Goal: Transaction & Acquisition: Download file/media

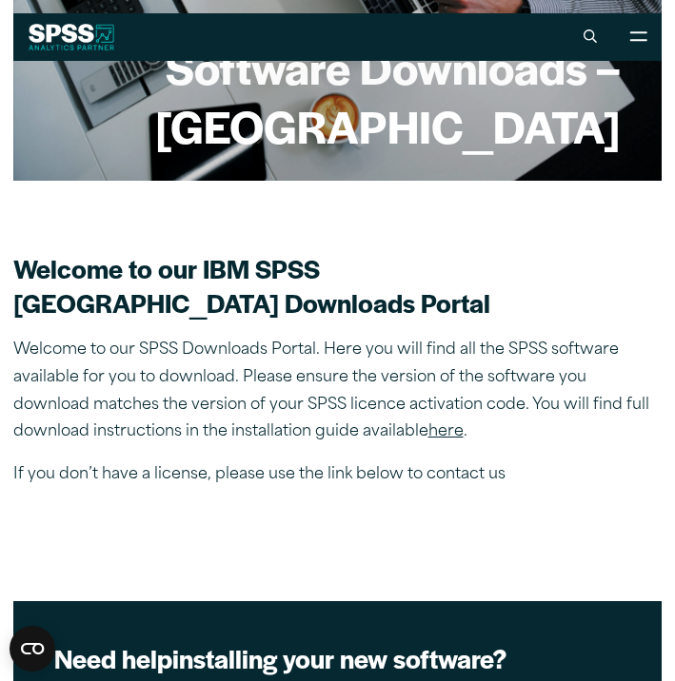
click at [428, 433] on link "here" at bounding box center [445, 431] width 35 height 15
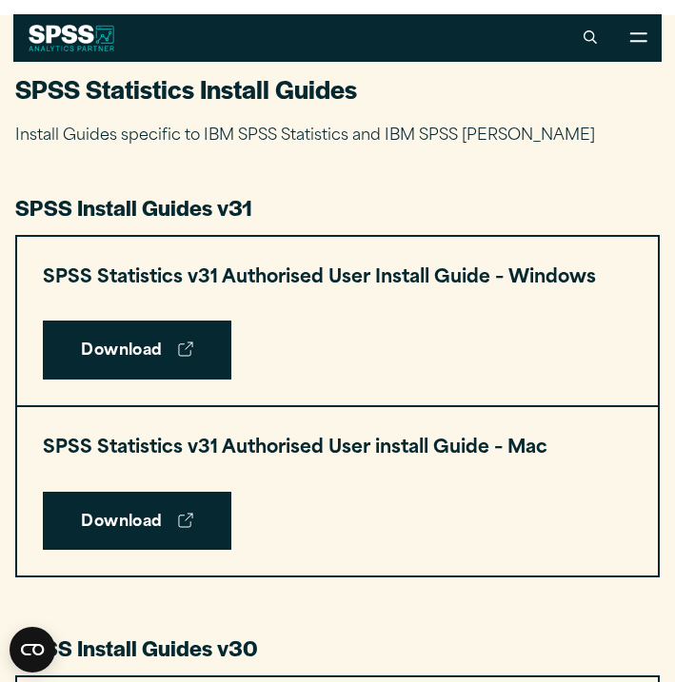
scroll to position [732, 0]
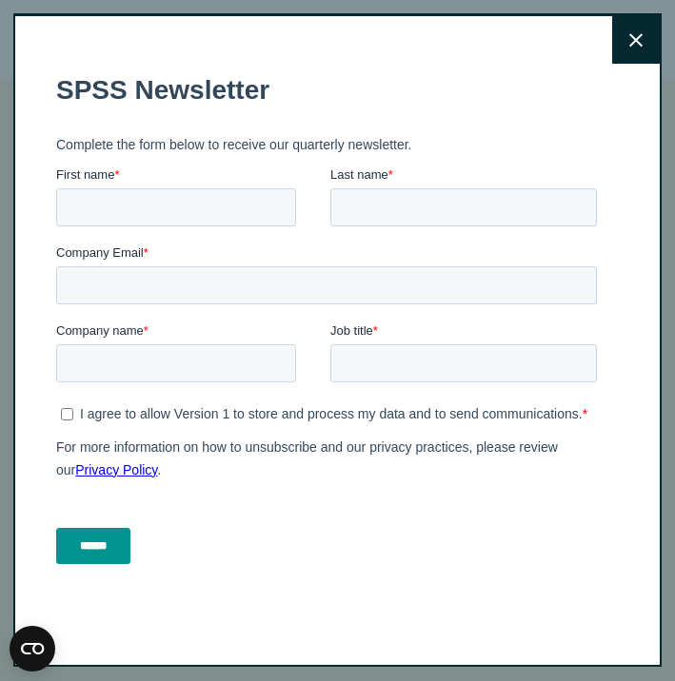
click at [639, 44] on icon at bounding box center [635, 39] width 13 height 13
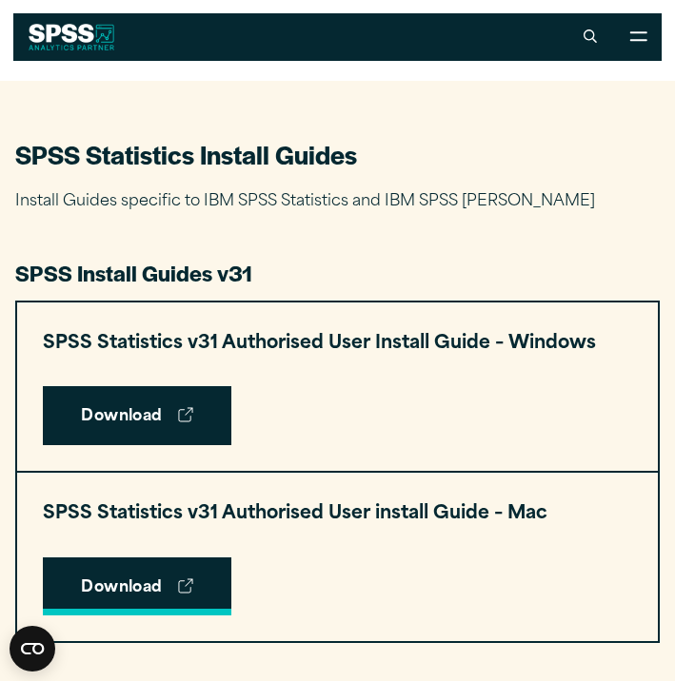
click at [139, 580] on link "Download" at bounding box center [137, 587] width 188 height 59
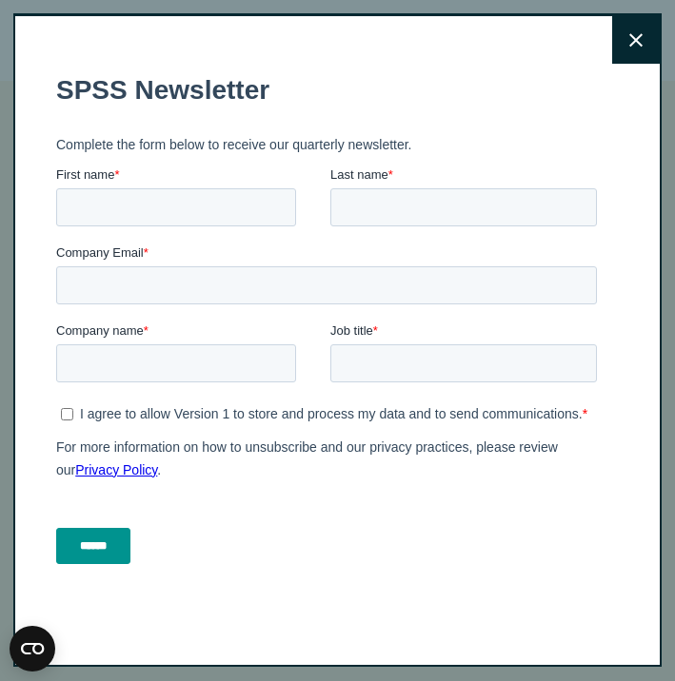
click at [621, 39] on button "Close" at bounding box center [636, 40] width 48 height 48
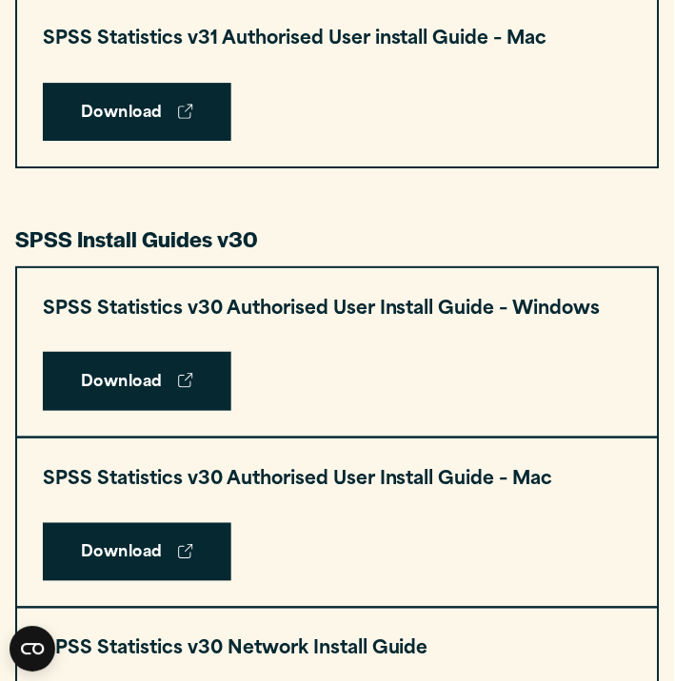
scroll to position [1776, 0]
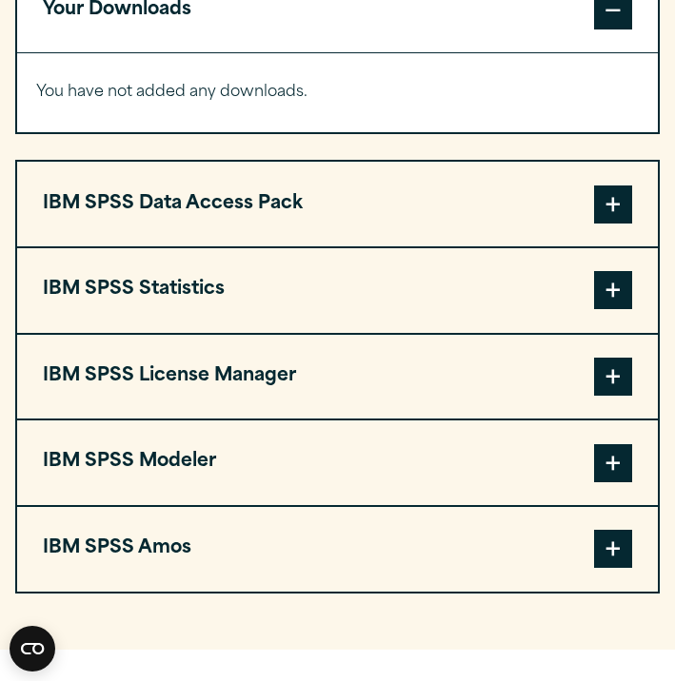
scroll to position [1548, 0]
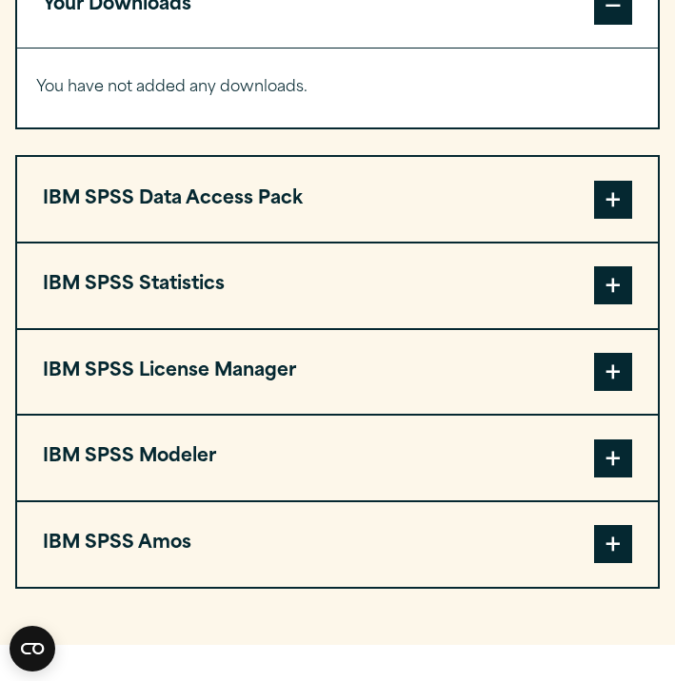
click at [627, 300] on span at bounding box center [613, 285] width 38 height 38
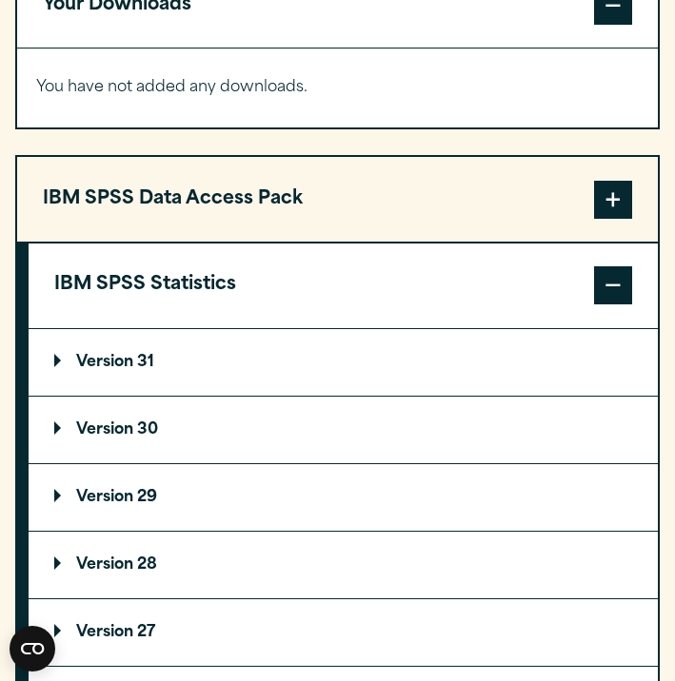
click at [62, 350] on summary "Version 31" at bounding box center [343, 362] width 629 height 67
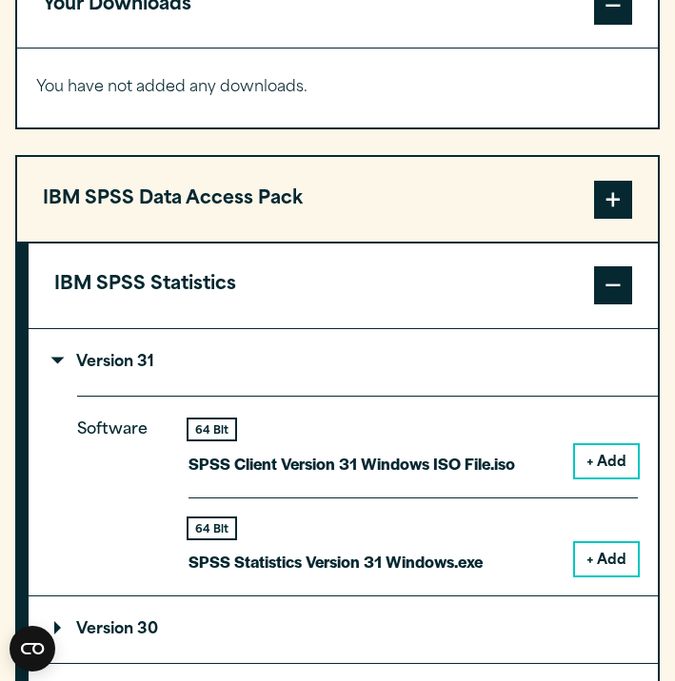
click at [618, 478] on button "+ Add" at bounding box center [606, 461] width 63 height 32
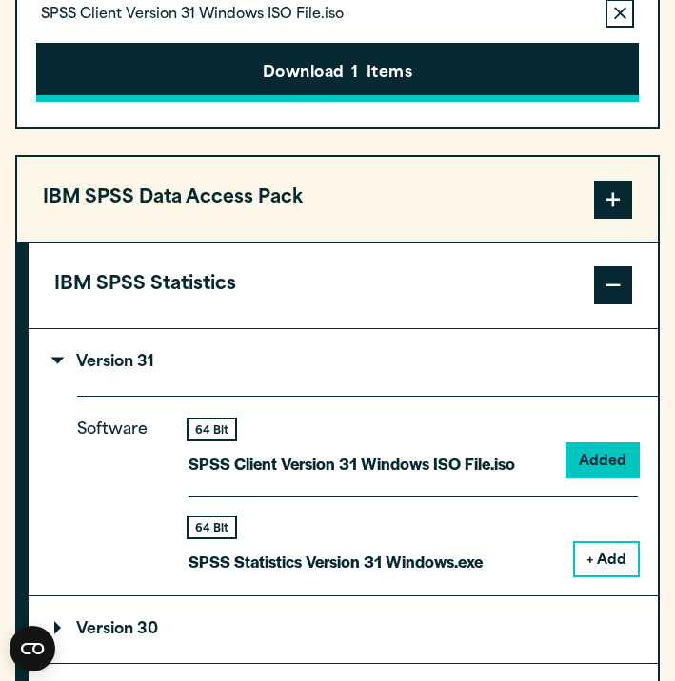
click at [354, 101] on button "Download 1 Items" at bounding box center [337, 72] width 602 height 59
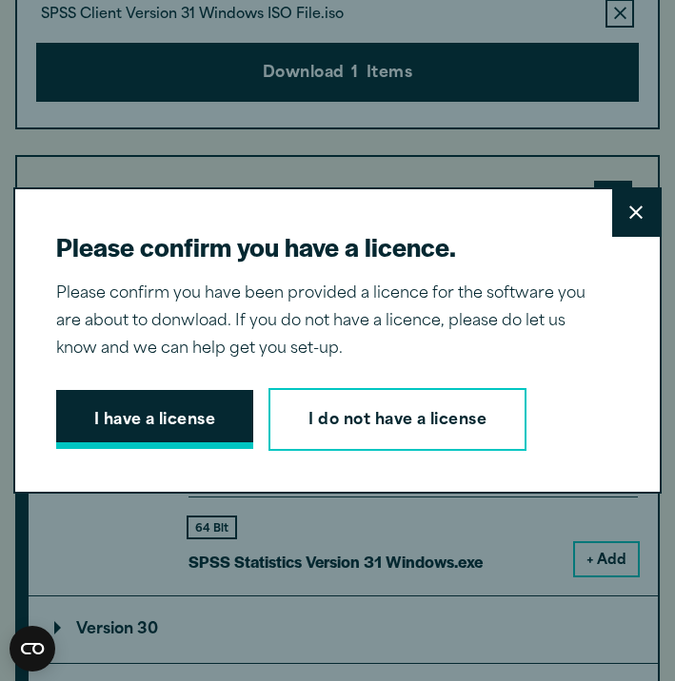
click at [196, 419] on button "I have a license" at bounding box center [155, 419] width 198 height 59
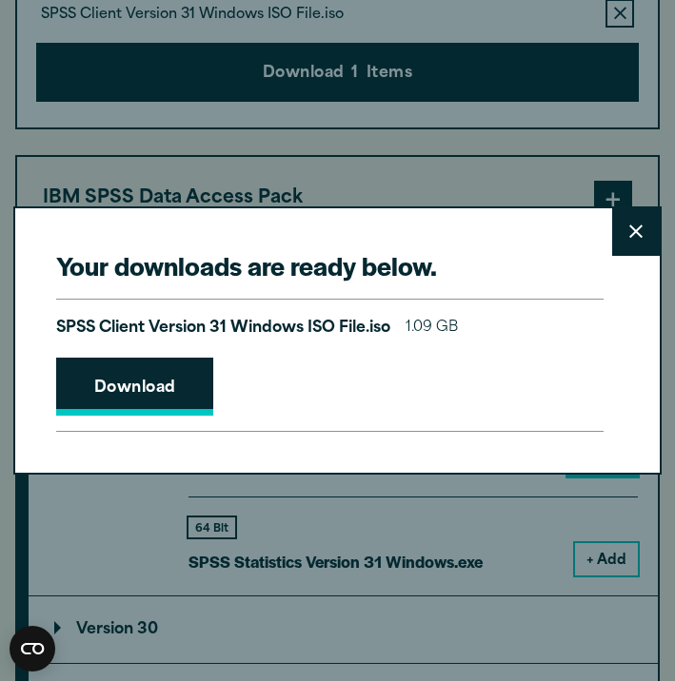
click at [167, 385] on link "Download" at bounding box center [135, 387] width 158 height 59
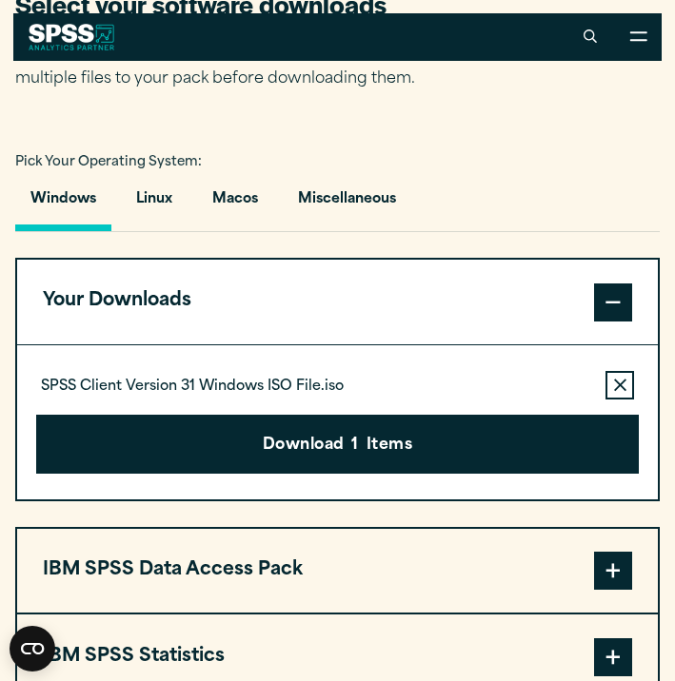
scroll to position [1211, 0]
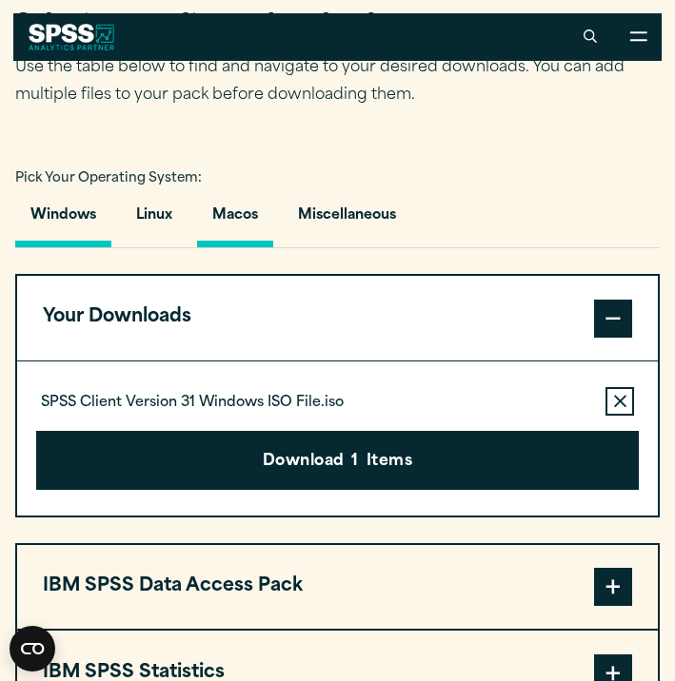
click at [242, 214] on button "Macos" at bounding box center [235, 220] width 76 height 54
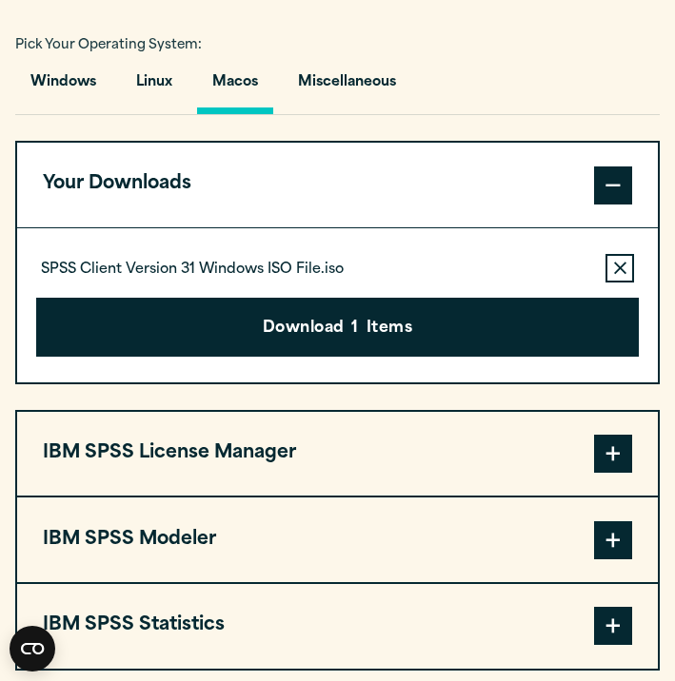
scroll to position [1350, 0]
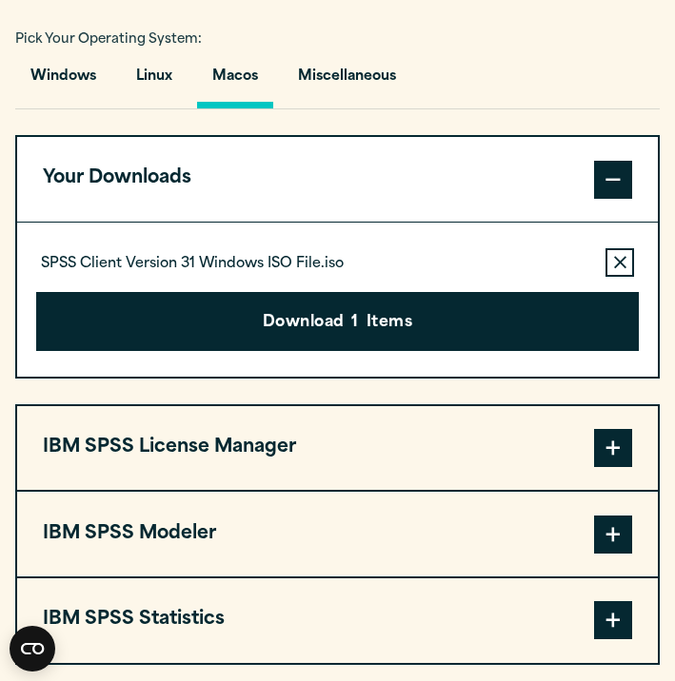
click at [614, 266] on icon "button" at bounding box center [620, 262] width 12 height 13
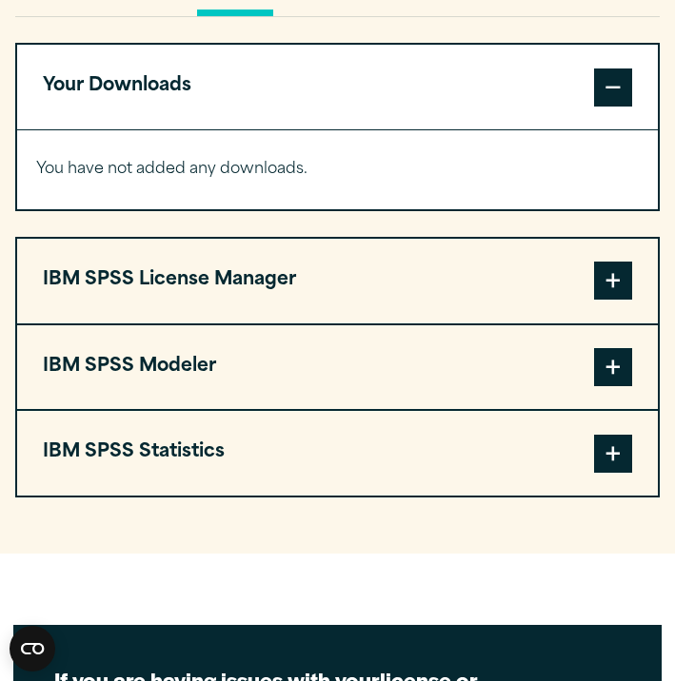
scroll to position [1443, 0]
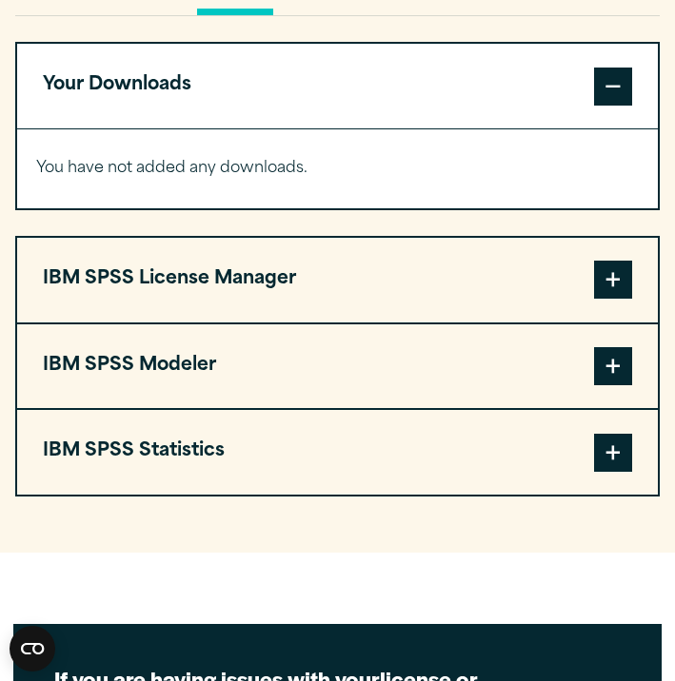
click at [611, 471] on span at bounding box center [613, 453] width 38 height 38
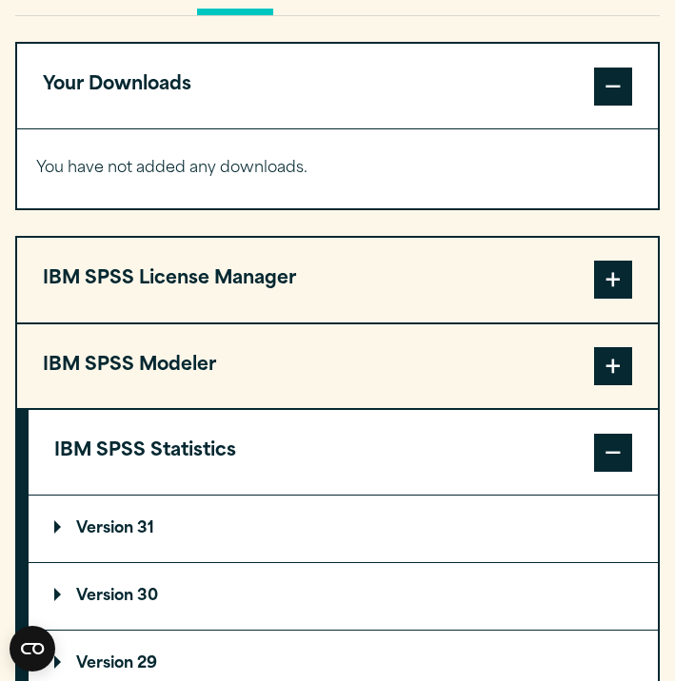
click at [60, 537] on p "Version 31" at bounding box center [104, 529] width 100 height 15
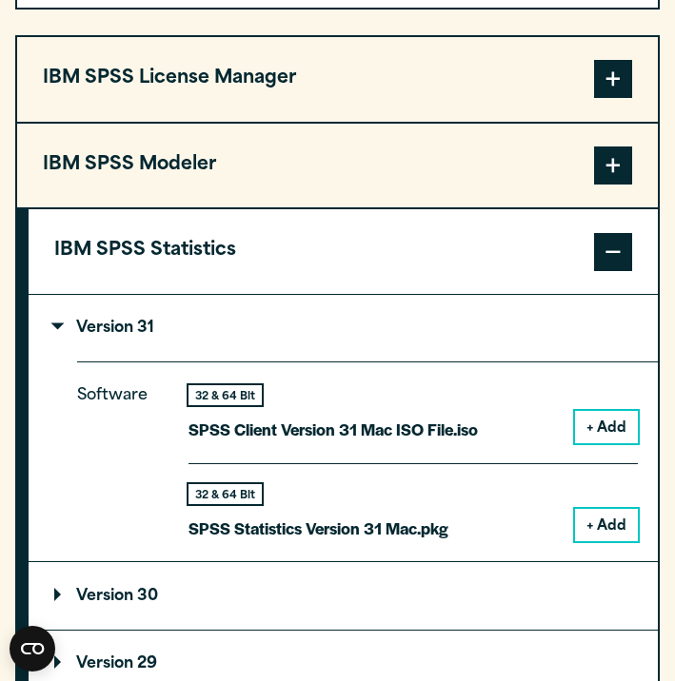
scroll to position [1647, 0]
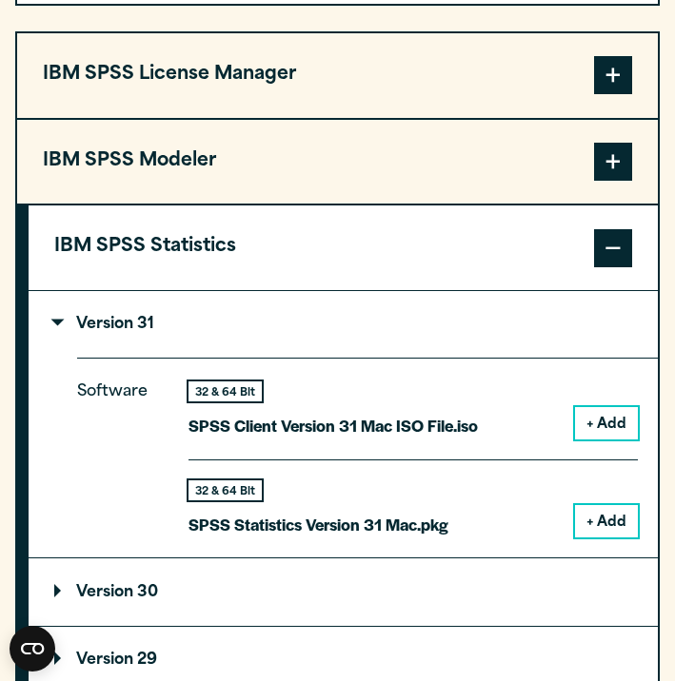
click at [608, 436] on button "+ Add" at bounding box center [606, 423] width 63 height 32
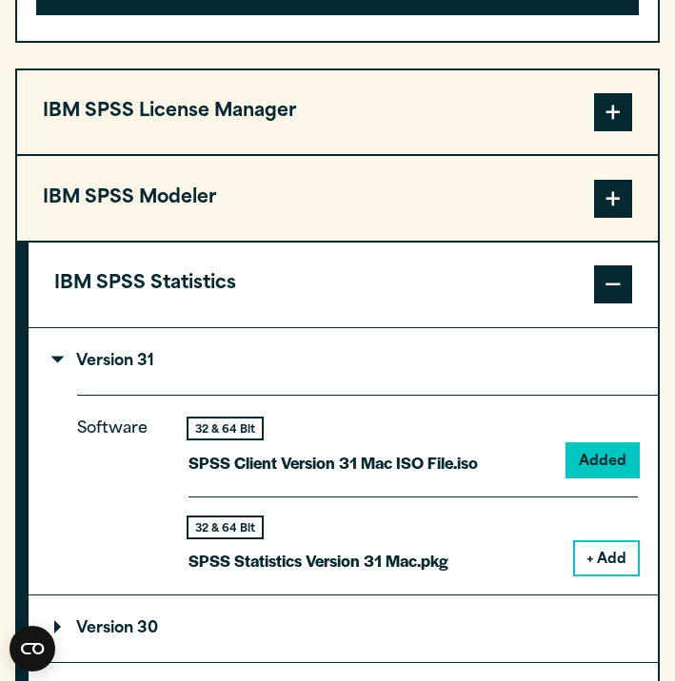
scroll to position [1704, 0]
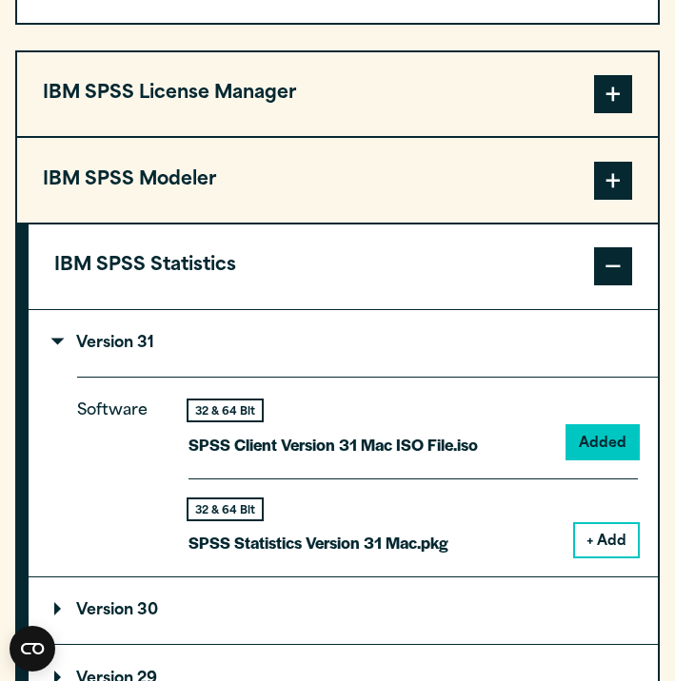
click at [454, 450] on p "SPSS Client Version 31 Mac ISO File.iso" at bounding box center [332, 445] width 289 height 28
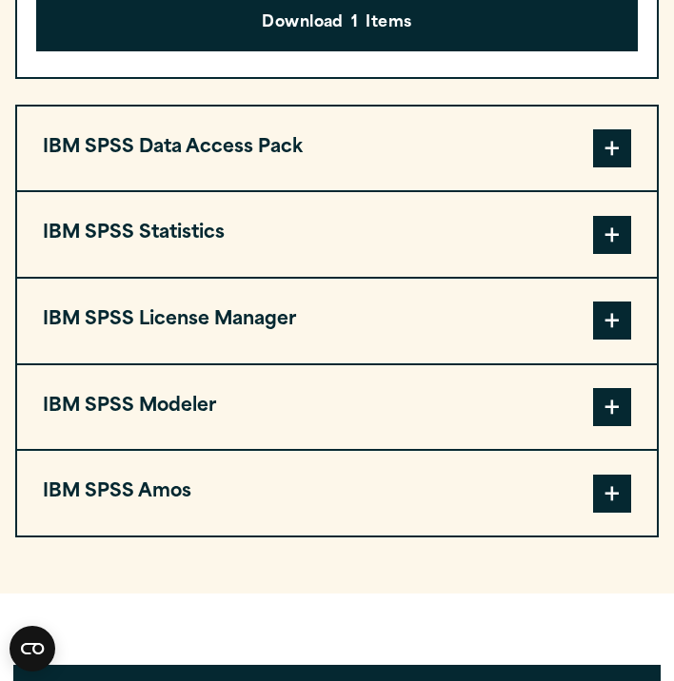
scroll to position [1650, 0]
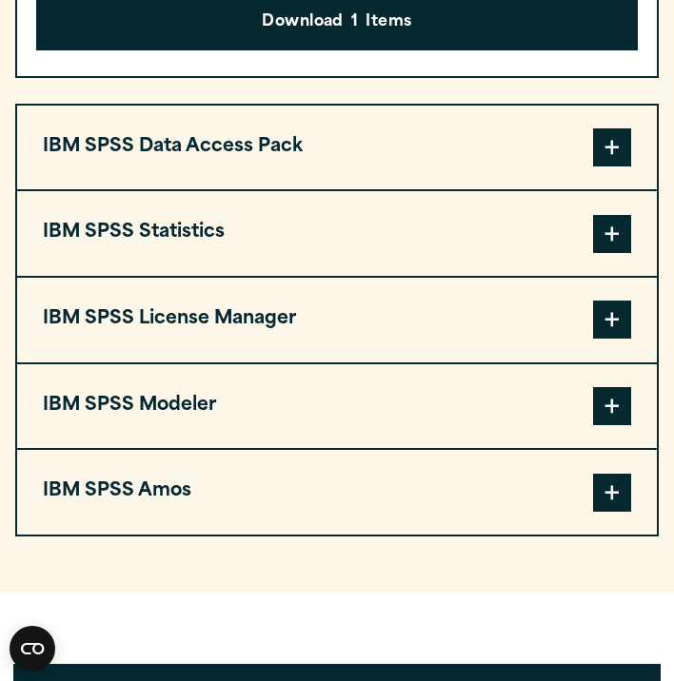
click at [604, 253] on span at bounding box center [612, 234] width 38 height 38
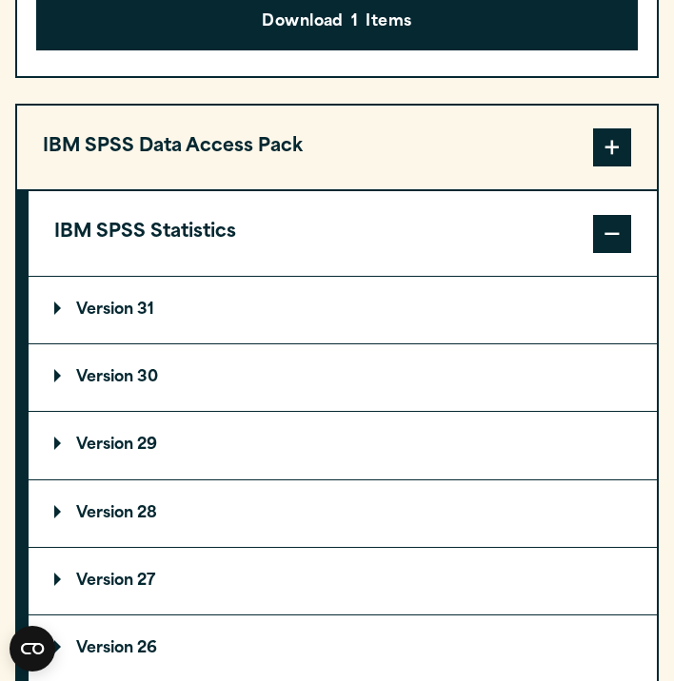
click at [604, 253] on span at bounding box center [612, 234] width 38 height 38
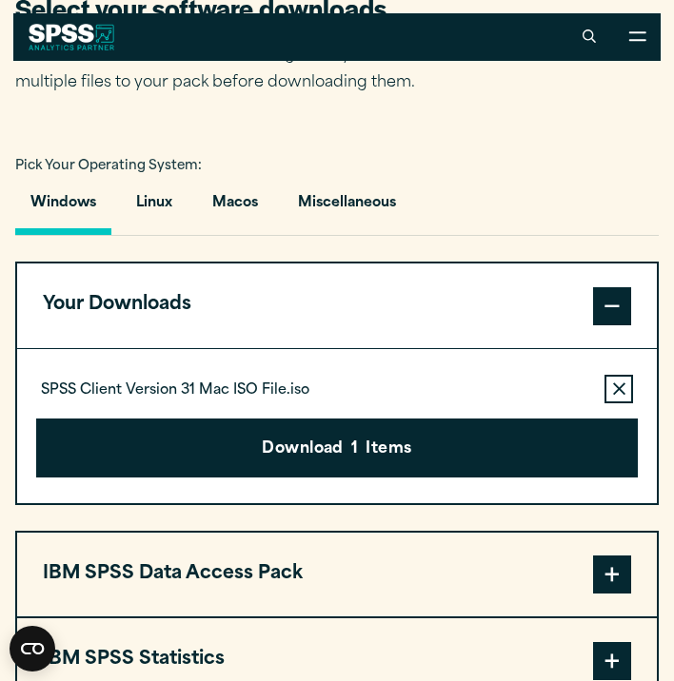
scroll to position [1176, 0]
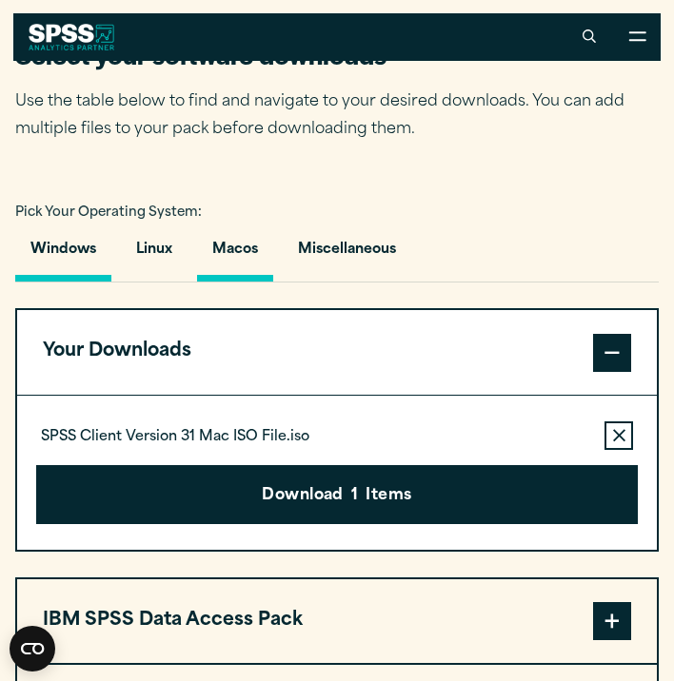
click at [250, 256] on button "Macos" at bounding box center [235, 254] width 76 height 54
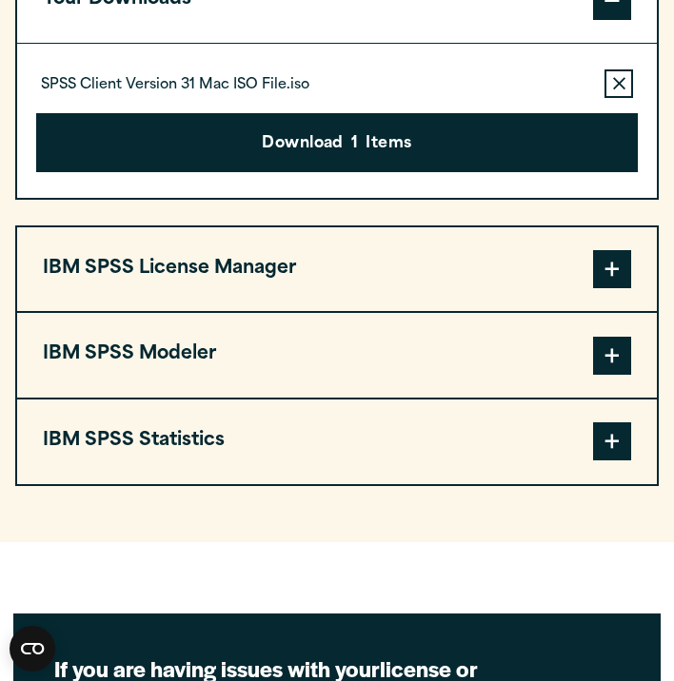
scroll to position [1532, 0]
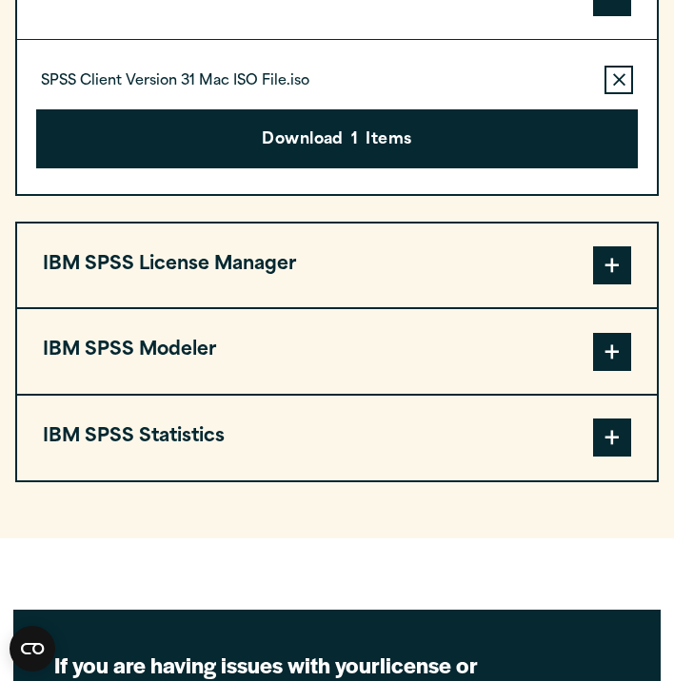
click at [620, 453] on span at bounding box center [612, 438] width 38 height 38
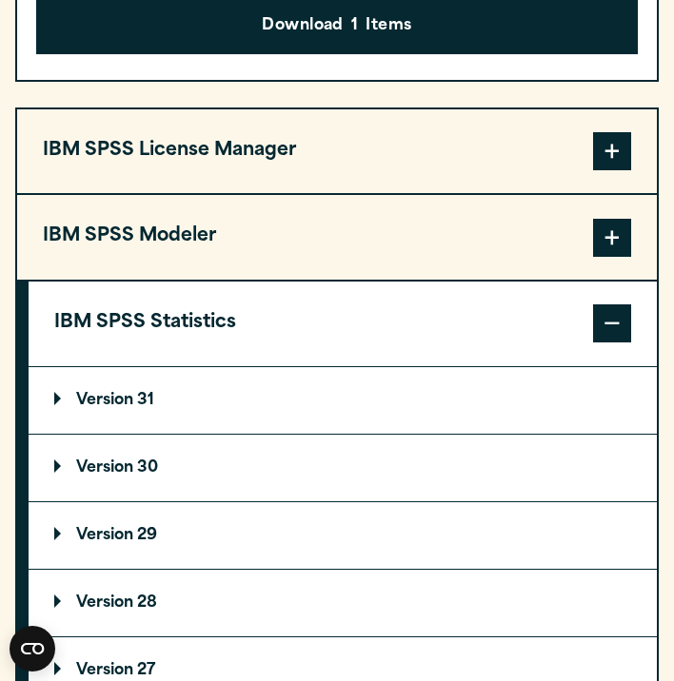
scroll to position [1650, 0]
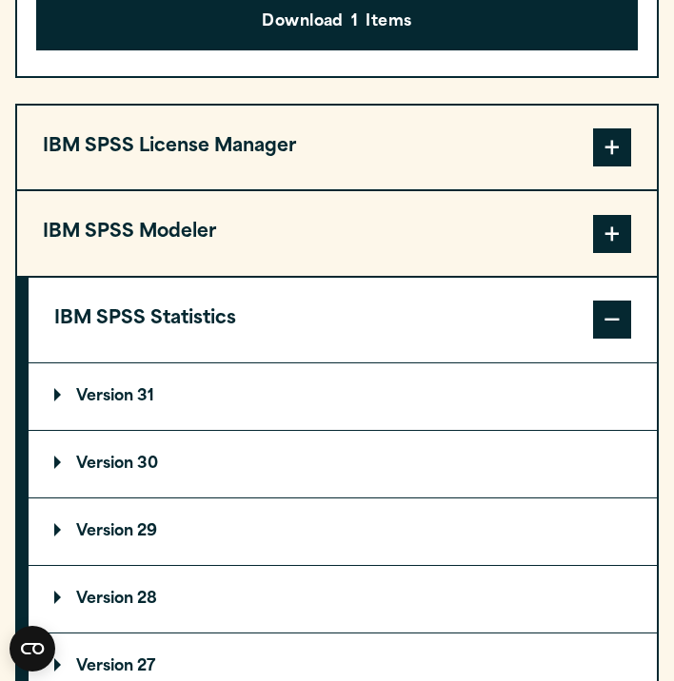
click at [59, 403] on p "Version 31" at bounding box center [104, 396] width 100 height 15
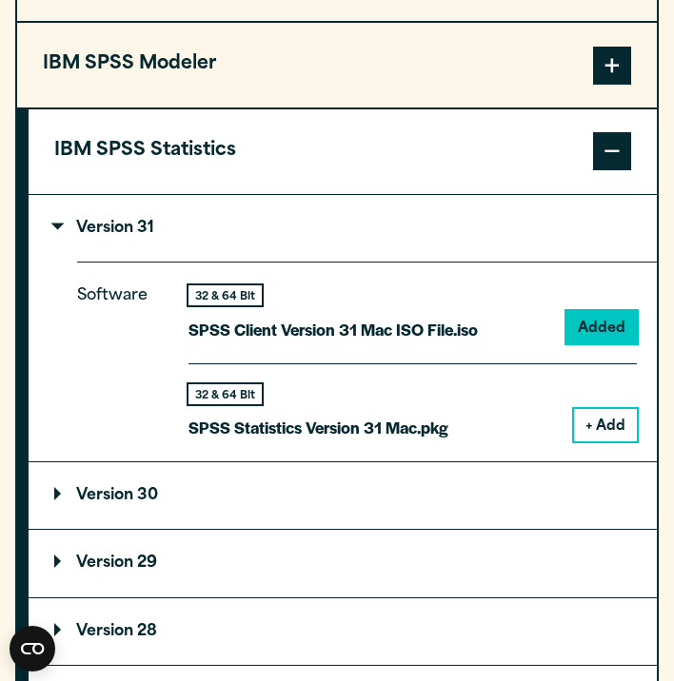
scroll to position [1829, 0]
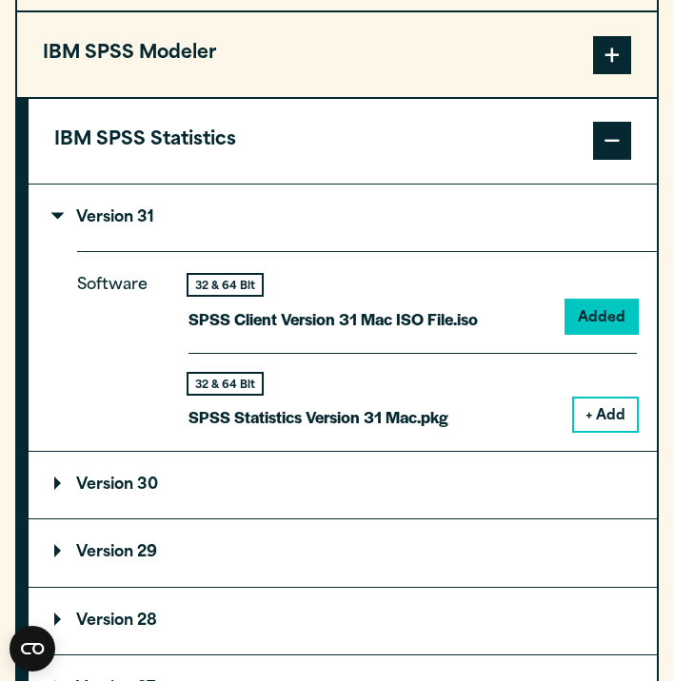
click at [601, 425] on button "+ Add" at bounding box center [605, 415] width 63 height 32
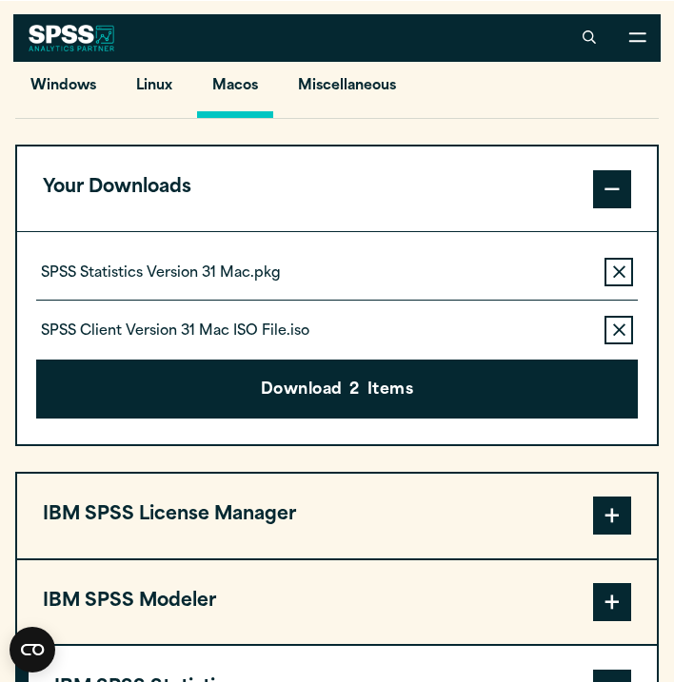
scroll to position [1338, 0]
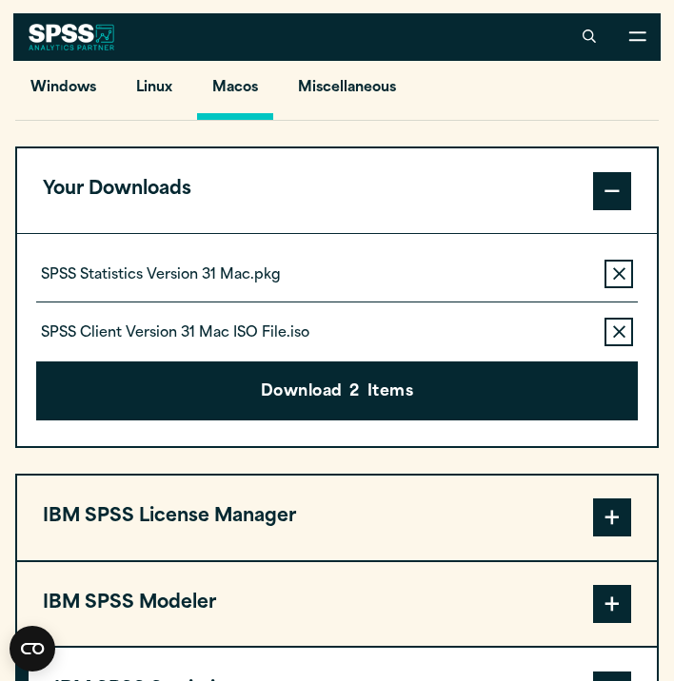
click at [624, 343] on button "Remove this item from your software download list" at bounding box center [618, 332] width 29 height 29
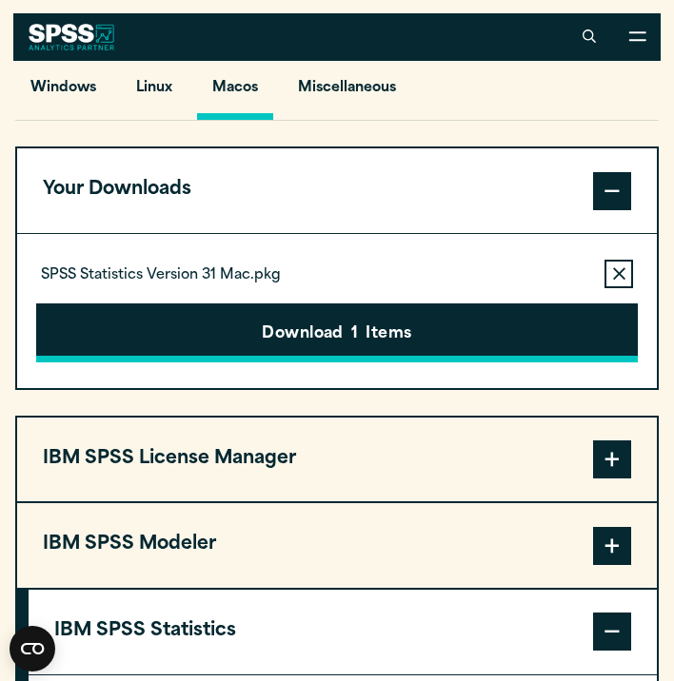
click at [403, 345] on button "Download 1 Items" at bounding box center [337, 333] width 602 height 59
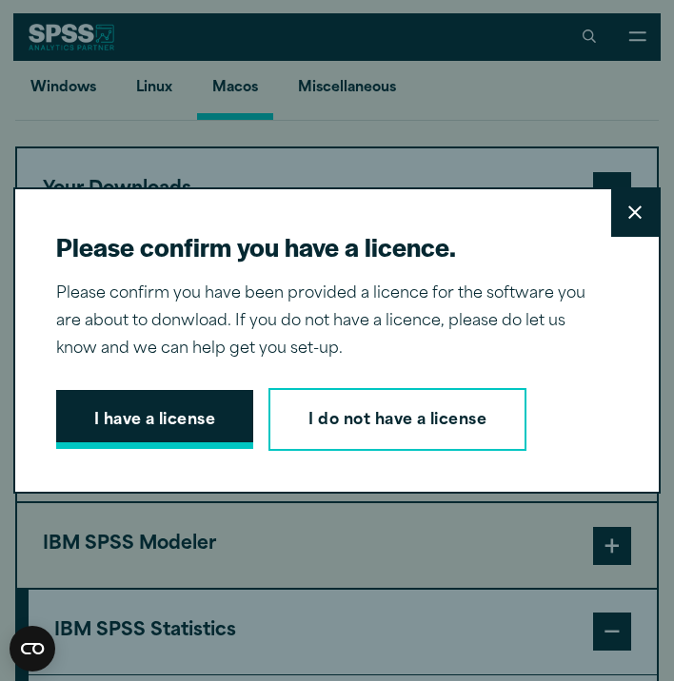
click at [204, 424] on button "I have a license" at bounding box center [155, 419] width 198 height 59
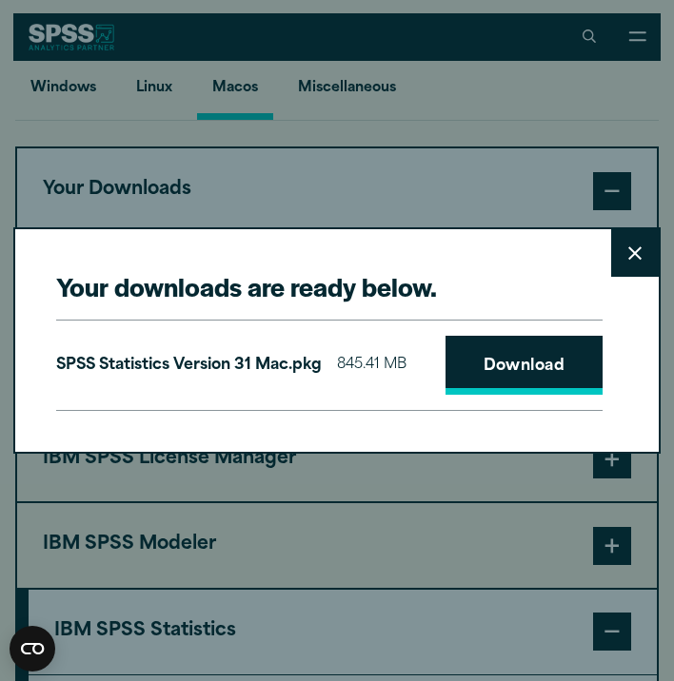
click at [498, 369] on link "Download" at bounding box center [524, 365] width 158 height 59
click at [466, 252] on div "Your downloads are ready below. Close SPSS Statistics Version 31 Mac.pkg 845.41…" at bounding box center [337, 340] width 648 height 227
click at [653, 89] on div "Your downloads are ready below. Close SPSS Statistics Version 31 Mac.pkg 845.41…" at bounding box center [337, 340] width 674 height 681
